Goal: Information Seeking & Learning: Learn about a topic

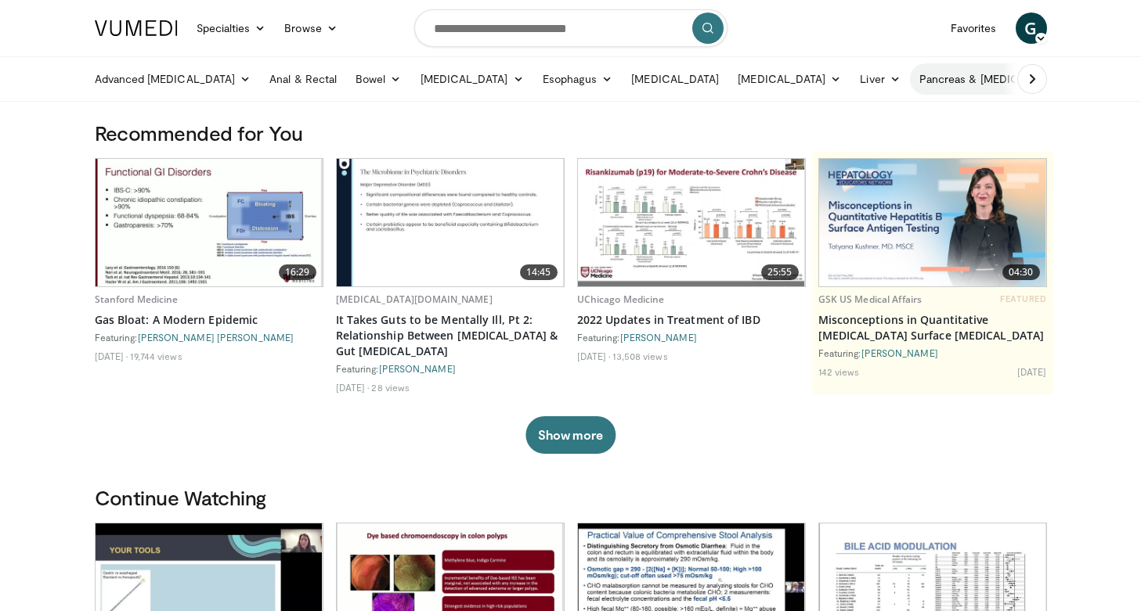
click at [959, 85] on link "Pancreas & [MEDICAL_DATA]" at bounding box center [1001, 78] width 183 height 31
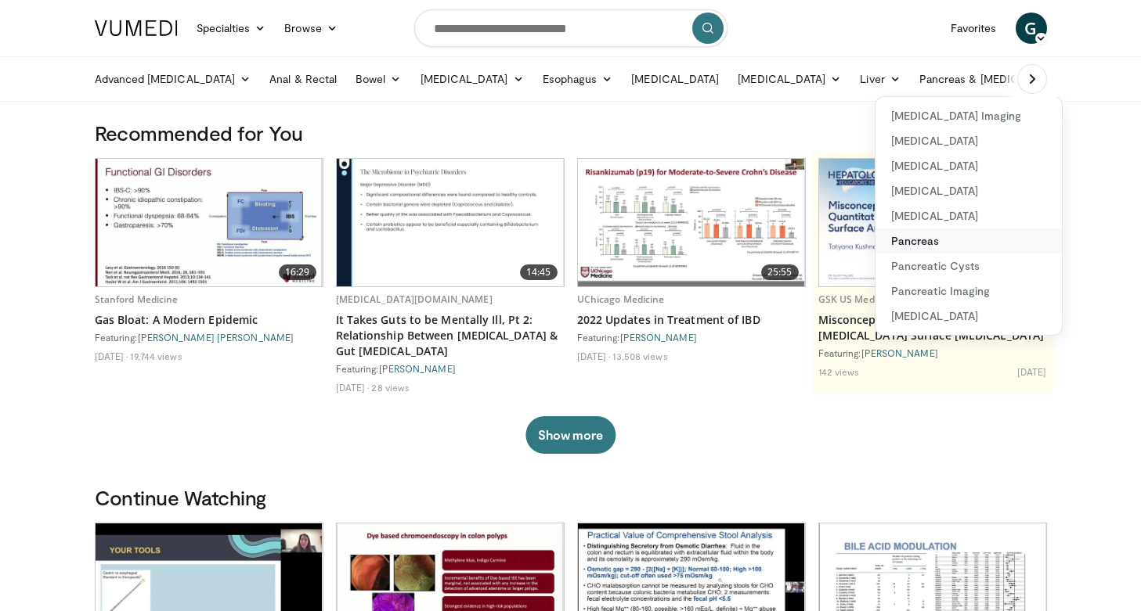
click at [893, 240] on link "Pancreas" at bounding box center [968, 241] width 186 height 25
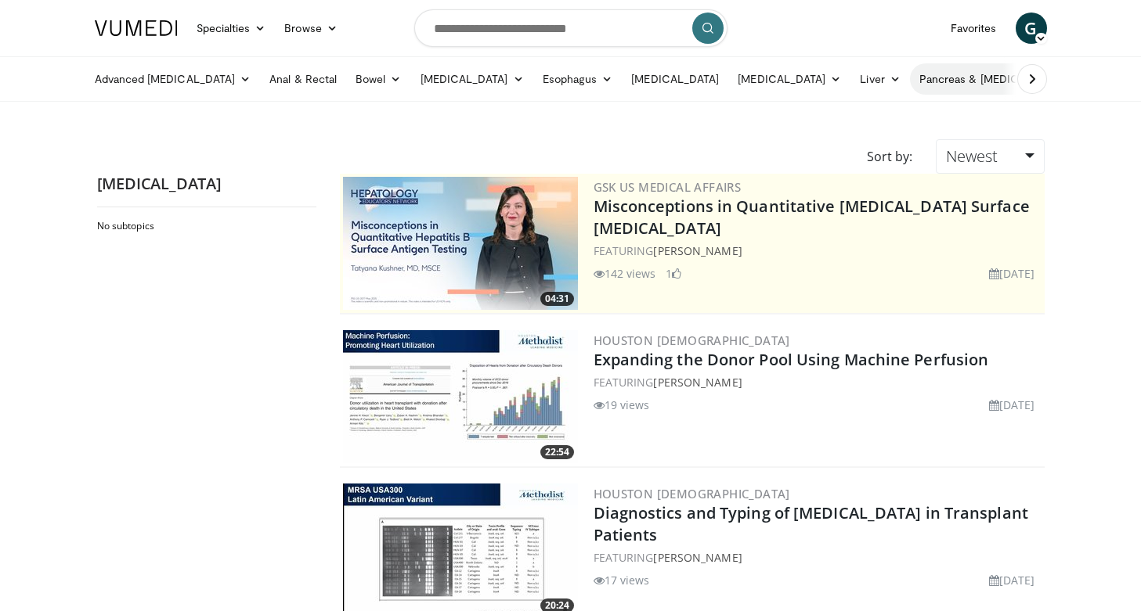
click at [973, 84] on link "Pancreas & [MEDICAL_DATA]" at bounding box center [1001, 78] width 183 height 31
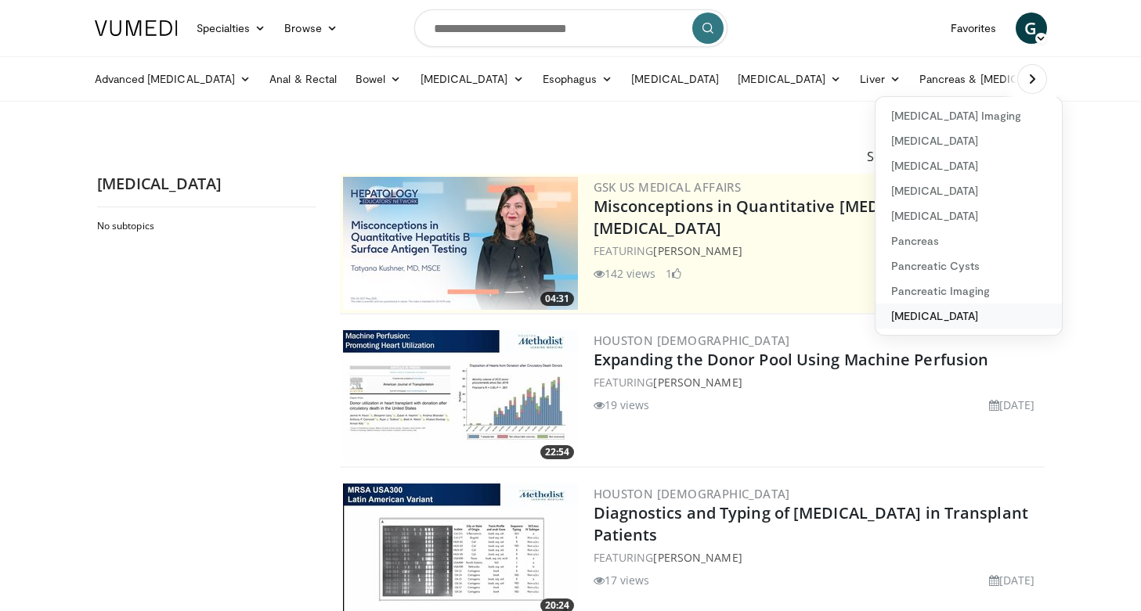
click at [889, 312] on link "[MEDICAL_DATA]" at bounding box center [968, 316] width 186 height 25
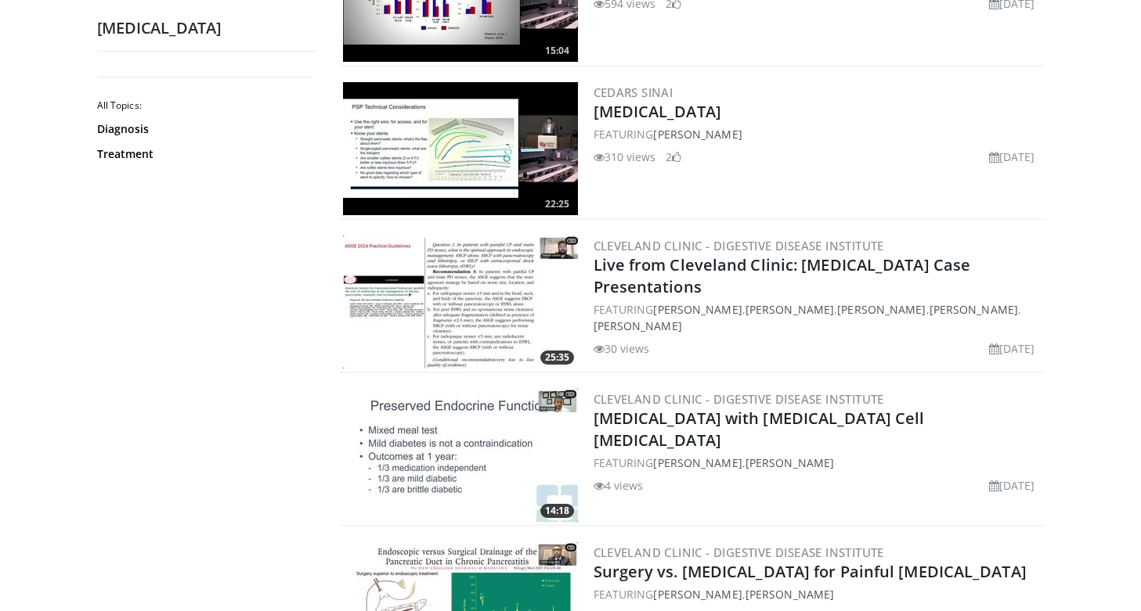
scroll to position [2413, 0]
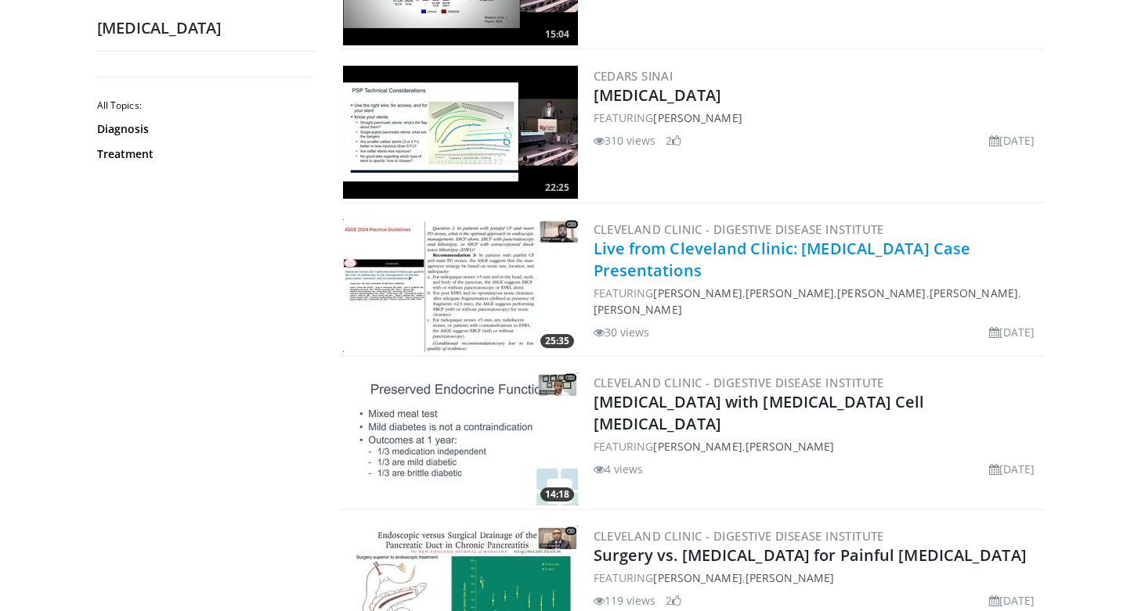
click at [651, 245] on link "Live from Cleveland Clinic: [MEDICAL_DATA] Case Presentations" at bounding box center [781, 259] width 377 height 43
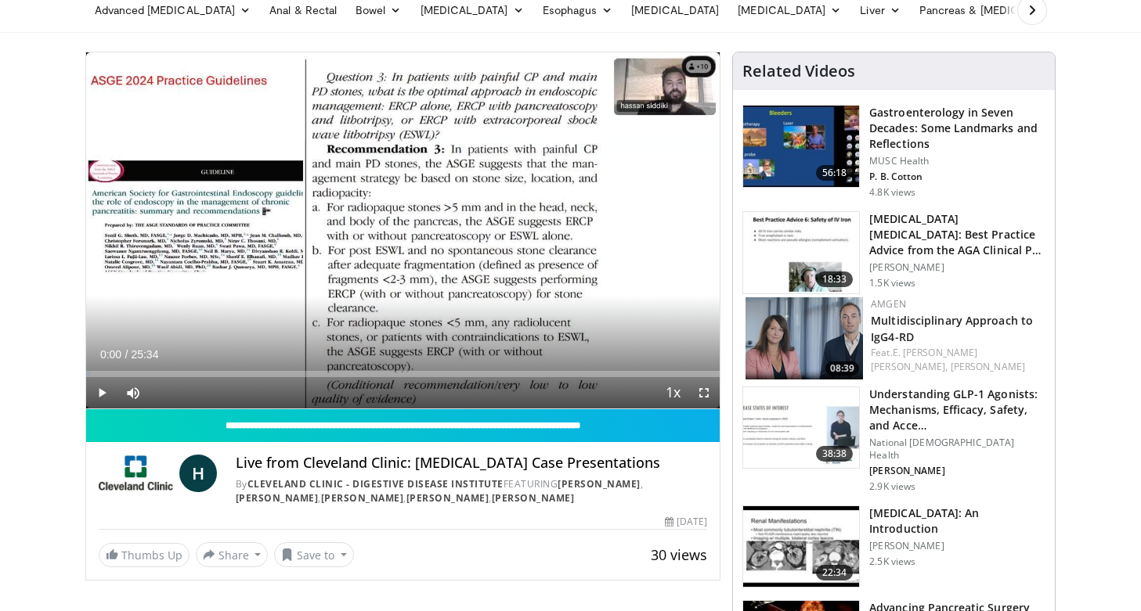
scroll to position [30, 0]
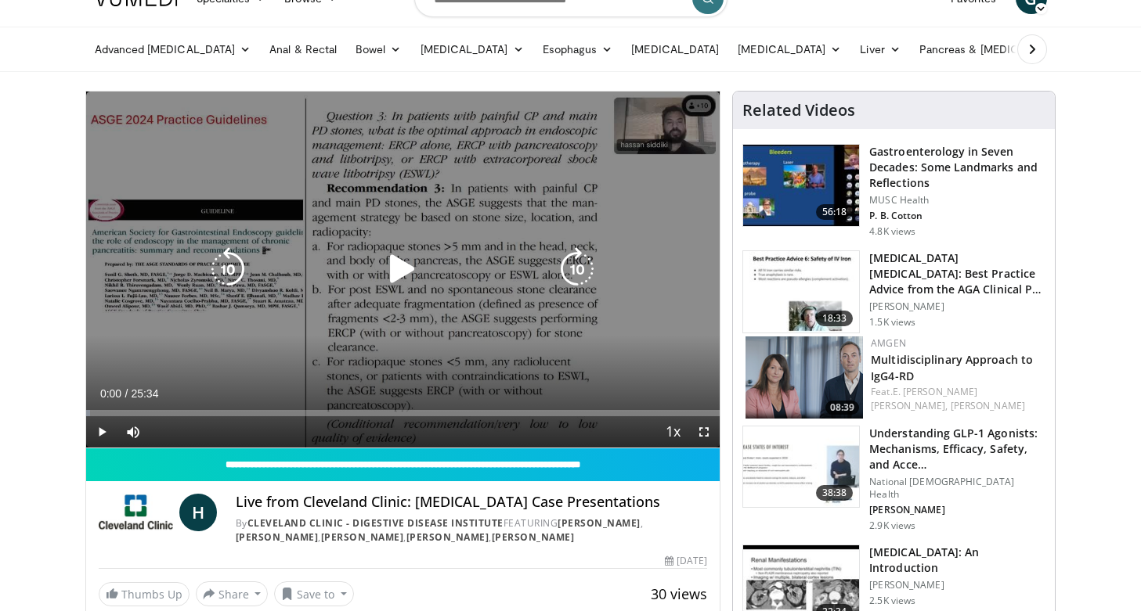
click at [403, 271] on icon "Video Player" at bounding box center [402, 269] width 44 height 44
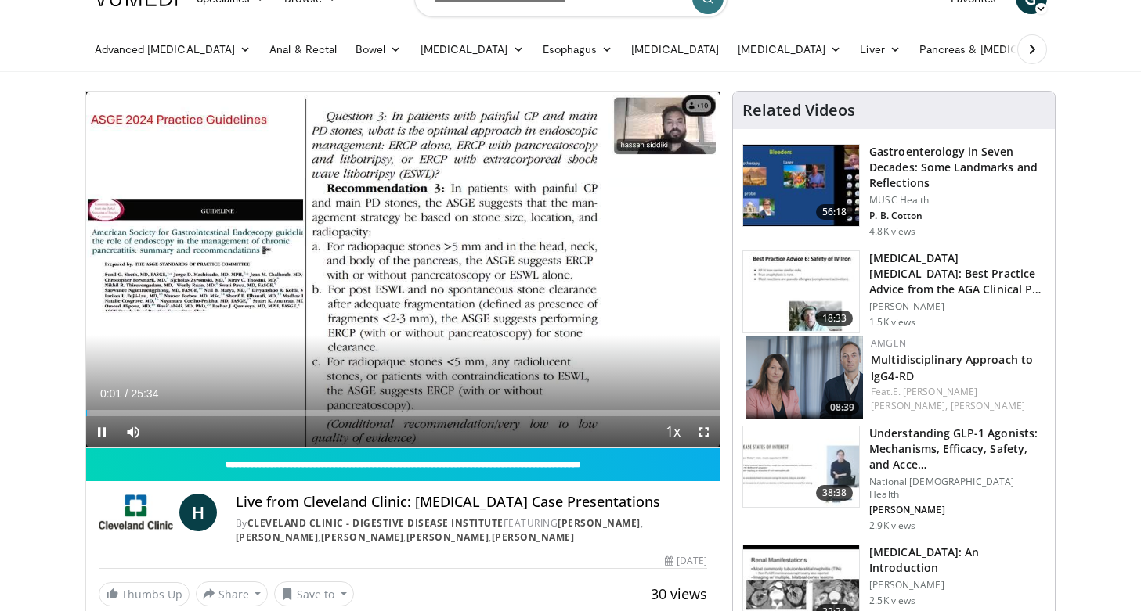
click at [705, 434] on span "Video Player" at bounding box center [703, 432] width 31 height 31
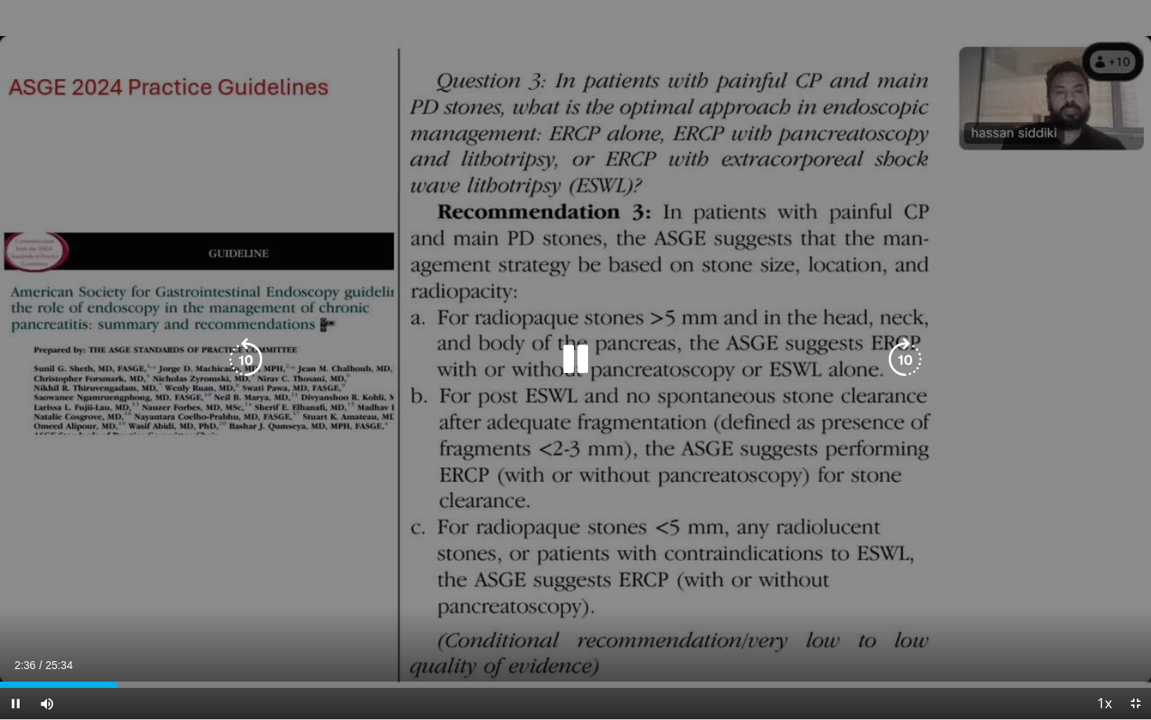
click at [577, 365] on icon "Video Player" at bounding box center [576, 359] width 44 height 44
